Goal: Task Accomplishment & Management: Manage account settings

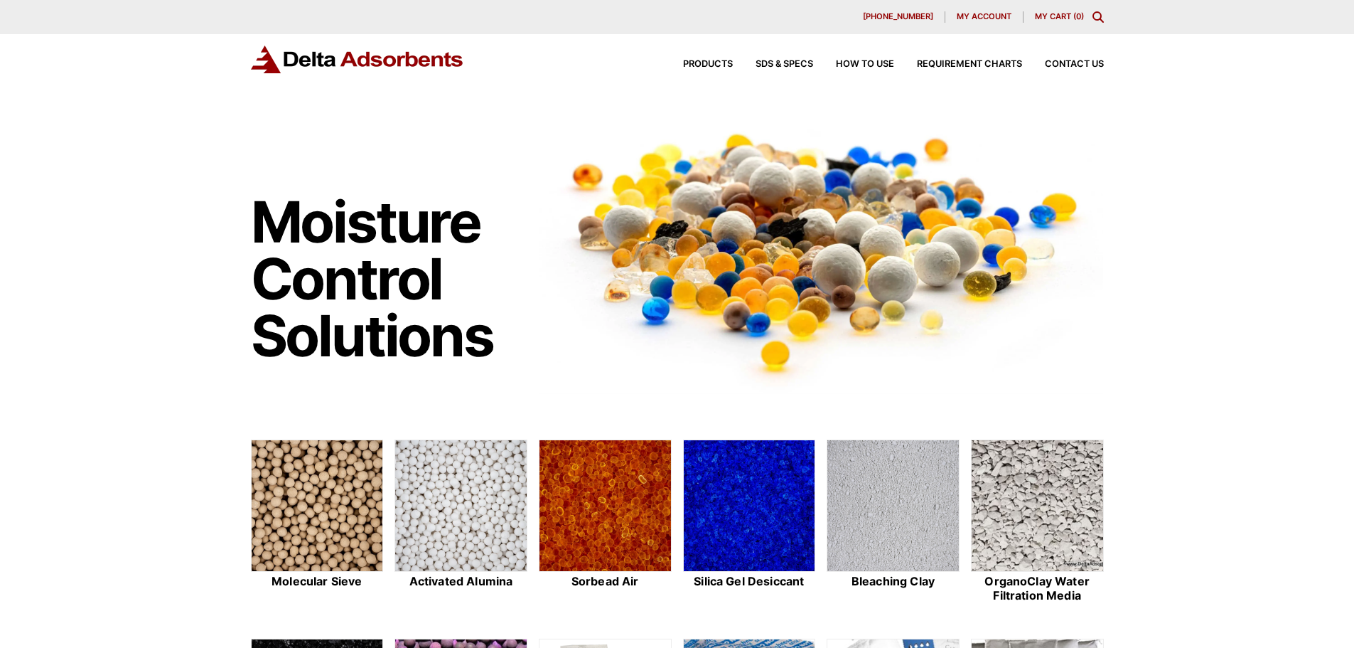
click at [966, 16] on span "My account" at bounding box center [984, 17] width 55 height 8
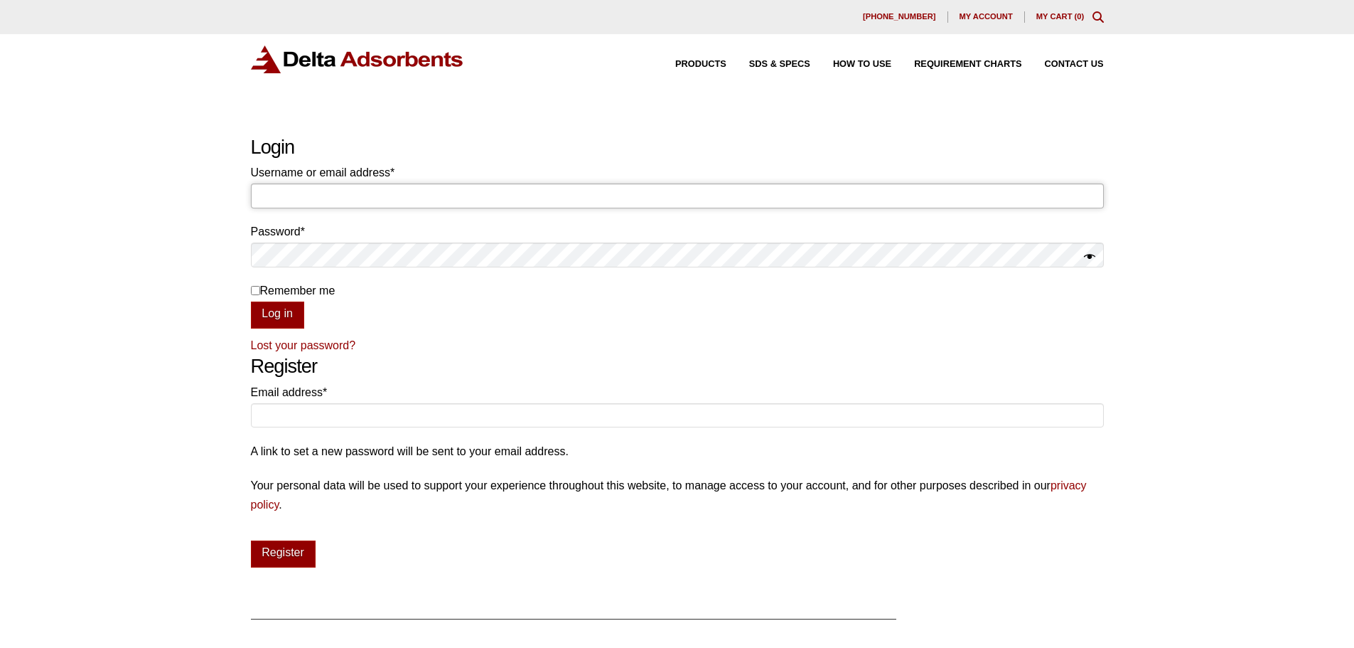
click at [408, 199] on input "Username or email address * Required" at bounding box center [677, 195] width 853 height 24
type input "[EMAIL_ADDRESS][DOMAIN_NAME]"
click at [251, 301] on button "Log in" at bounding box center [277, 314] width 53 height 27
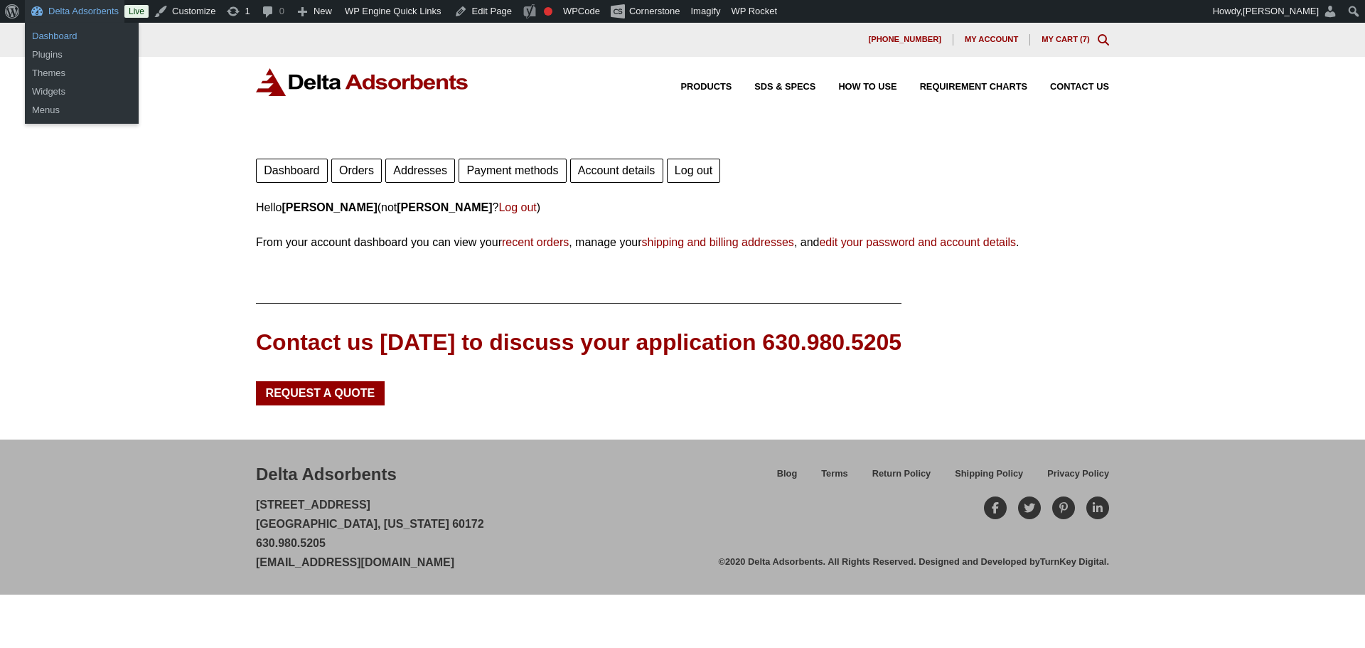
click at [59, 33] on link "Dashboard" at bounding box center [82, 36] width 114 height 18
